Goal: Task Accomplishment & Management: Use online tool/utility

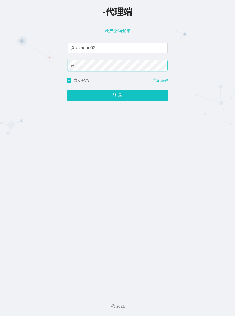
click at [67, 90] on button "登 录" at bounding box center [117, 95] width 101 height 11
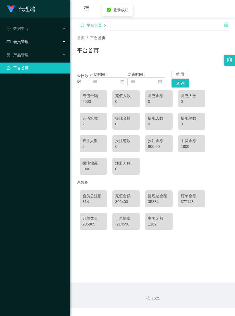
click at [31, 43] on div "会员管理" at bounding box center [35, 41] width 70 height 11
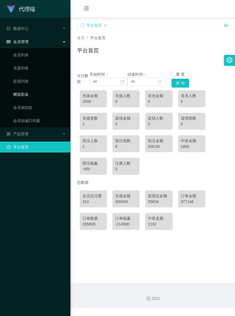
click at [26, 91] on link "赠送彩金" at bounding box center [39, 94] width 53 height 11
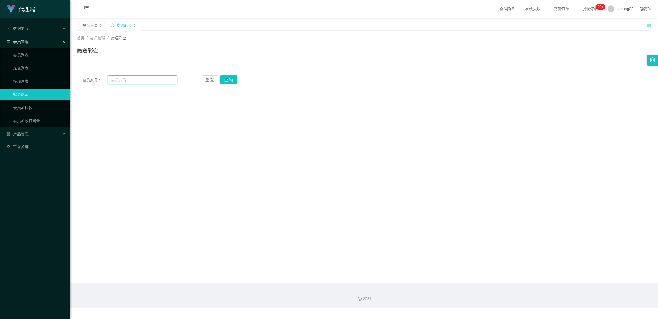
paste input "rainy2772"
type input "rainy2772"
click at [230, 84] on div "会员账号： rainy2772 重 置 查 询 会员账号 会员姓名 账号余额 操作类型 彩金加款 彩金扣款 金额 确 定" at bounding box center [364, 80] width 575 height 20
click at [231, 80] on button "查 询" at bounding box center [229, 79] width 18 height 9
